Goal: Transaction & Acquisition: Subscribe to service/newsletter

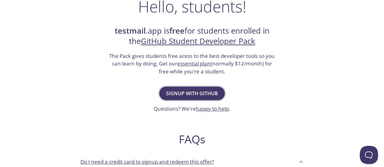
scroll to position [109, 0]
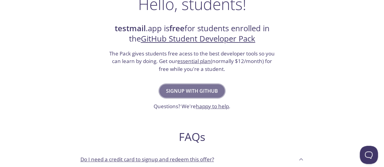
click at [196, 90] on span "Signup with GitHub" at bounding box center [192, 91] width 52 height 9
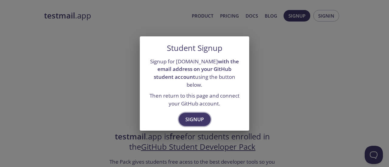
click at [193, 115] on span "Signup" at bounding box center [194, 119] width 19 height 9
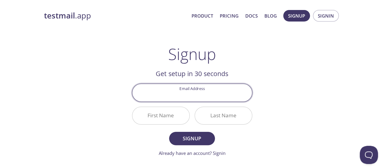
click at [188, 91] on input "Email Address" at bounding box center [193, 92] width 120 height 17
click at [177, 88] on input "Email Address" at bounding box center [193, 92] width 120 height 17
type input "[EMAIL_ADDRESS][DOMAIN_NAME]"
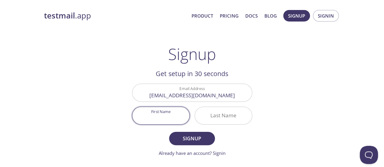
click at [168, 123] on input "First Name" at bounding box center [161, 115] width 57 height 17
type input "Ahsan"
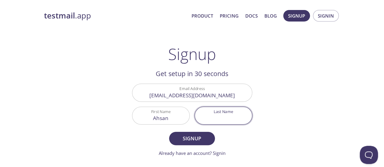
click at [219, 115] on input "Last Name" at bounding box center [223, 115] width 57 height 17
type input "[PERSON_NAME]"
click at [187, 148] on form "Email Address ahsanalirajpoot.ai@gmail.com First Name Ahsan Last Name Rajpoot S…" at bounding box center [192, 120] width 120 height 73
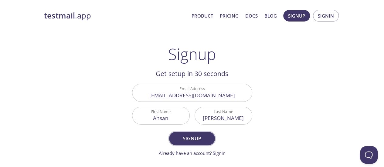
click at [197, 138] on span "Signup" at bounding box center [192, 139] width 32 height 9
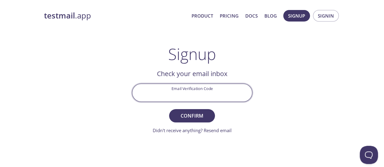
click at [183, 93] on input "Email Verification Code" at bounding box center [193, 92] width 120 height 17
paste input "F2MQ4N2"
type input "F2MQ4N2"
click at [197, 113] on span "Confirm" at bounding box center [192, 116] width 32 height 9
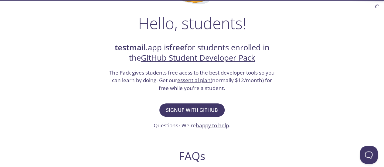
scroll to position [90, 0]
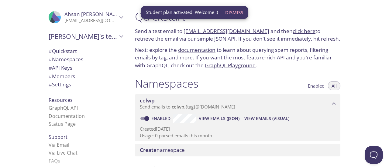
click at [167, 85] on h1 "Namespaces" at bounding box center [167, 84] width 64 height 14
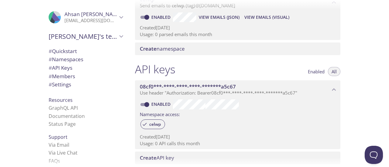
scroll to position [58, 0]
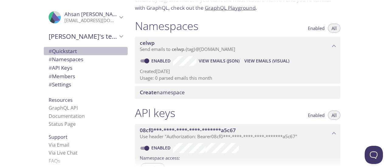
click at [64, 51] on span "# Quickstart" at bounding box center [63, 51] width 28 height 7
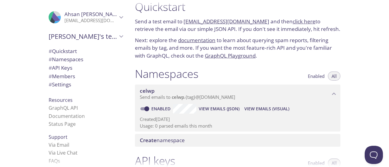
scroll to position [13, 0]
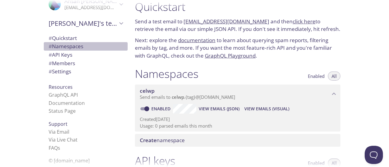
click at [68, 48] on span "# Namespaces" at bounding box center [66, 46] width 35 height 7
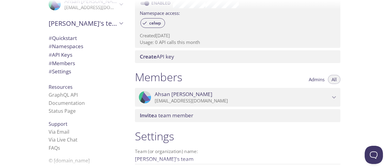
scroll to position [264, 0]
